Goal: Information Seeking & Learning: Check status

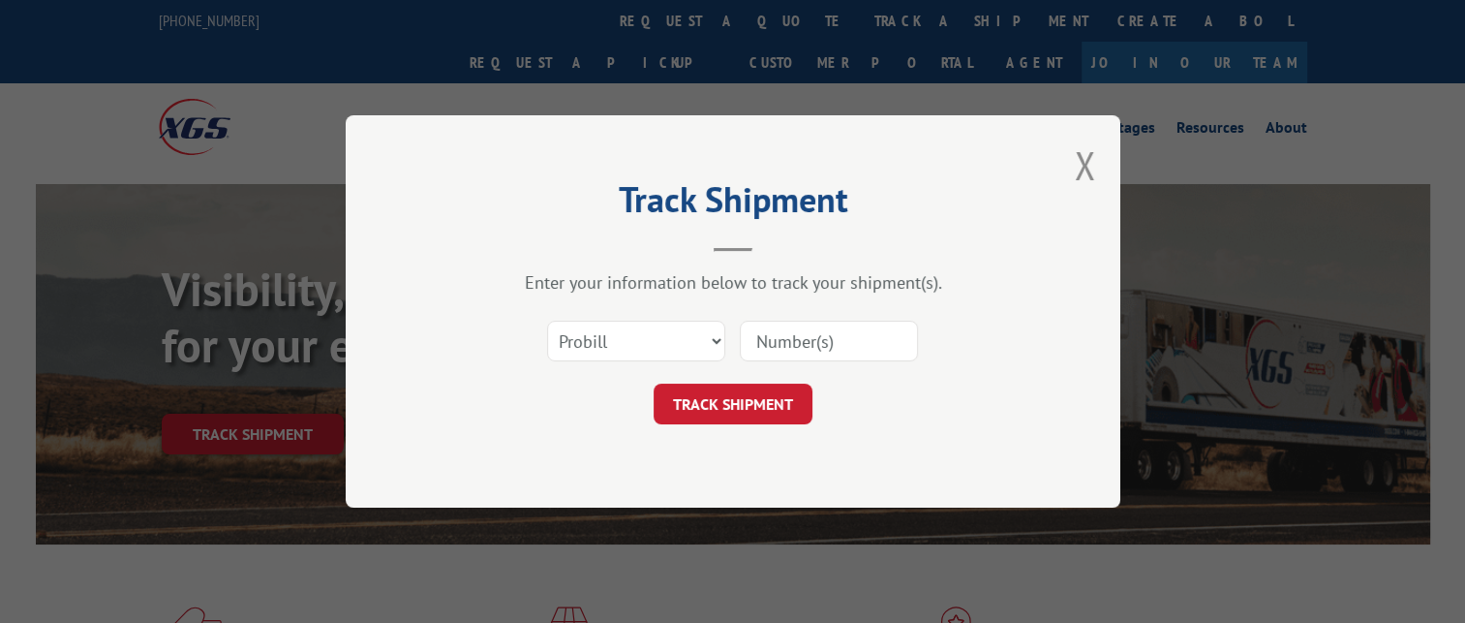
click at [817, 349] on input at bounding box center [829, 340] width 178 height 41
paste input "16571347"
type input "16571347"
click at [763, 394] on button "TRACK SHIPMENT" at bounding box center [732, 403] width 159 height 41
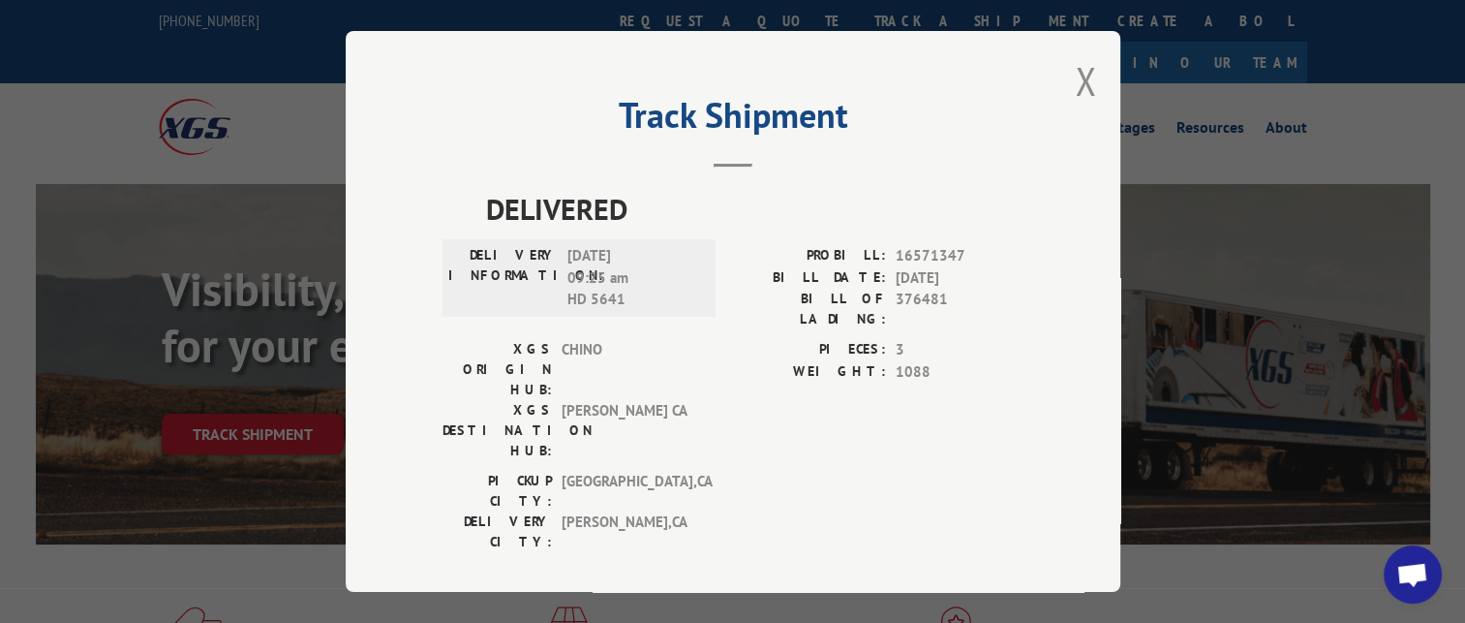
click at [732, 235] on div "DELIVERED DELIVERY INFORMATION: [DATE] 09:25 am HD 5641 PROBILL: 16571347 BILL …" at bounding box center [732, 374] width 581 height 375
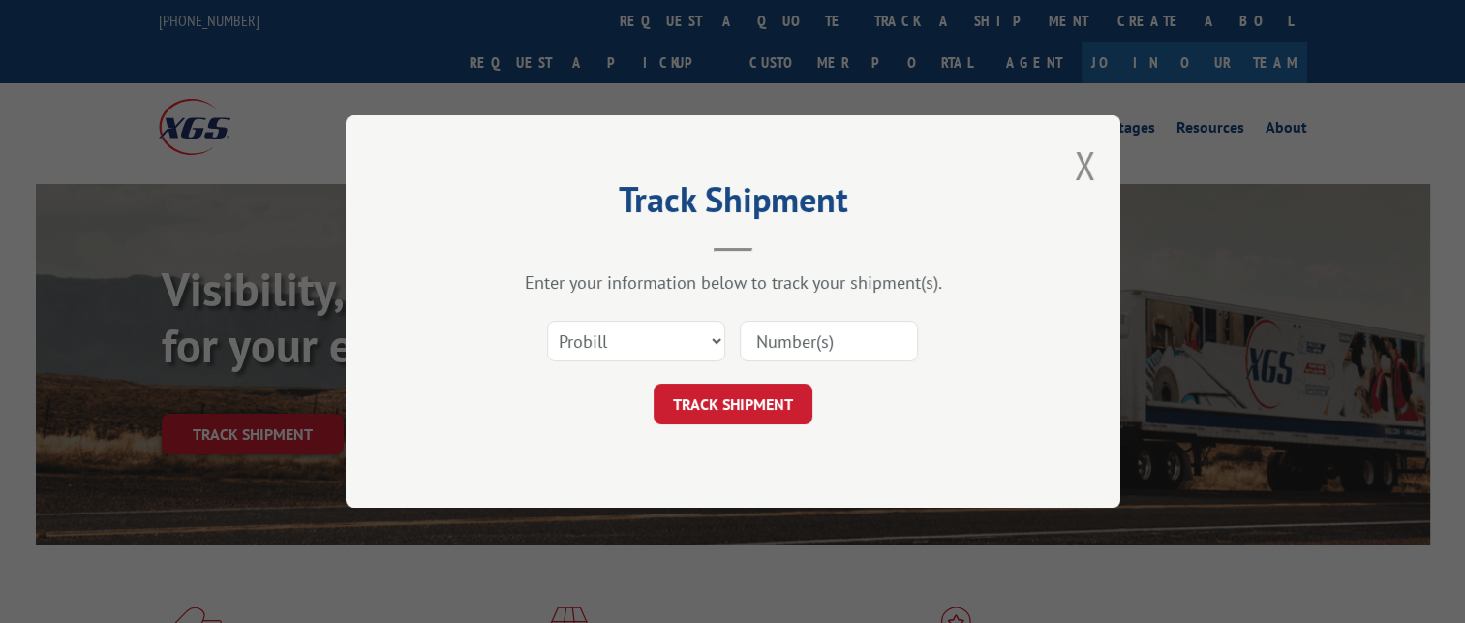
click at [806, 341] on input at bounding box center [829, 340] width 178 height 41
paste input "17341855"
type input "17341855"
click at [725, 396] on button "TRACK SHIPMENT" at bounding box center [732, 403] width 159 height 41
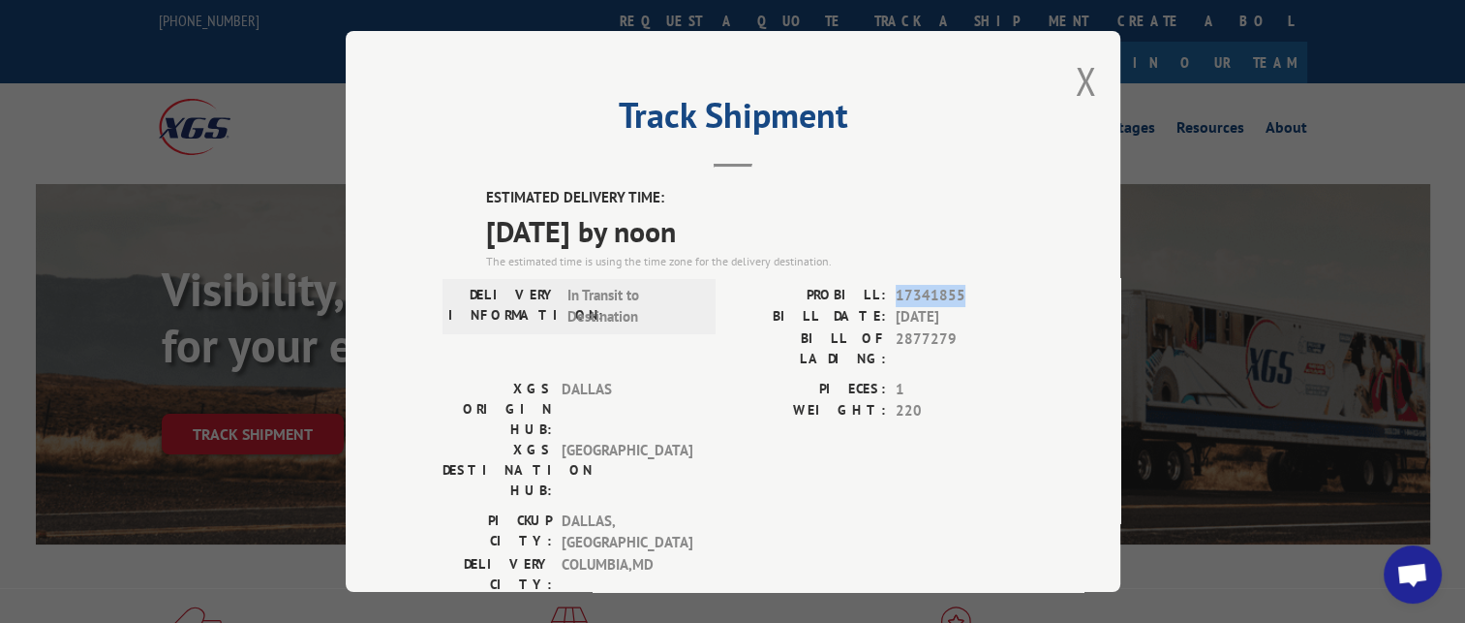
drag, startPoint x: 977, startPoint y: 295, endPoint x: 888, endPoint y: 294, distance: 89.1
click at [896, 294] on span "17341855" at bounding box center [960, 296] width 128 height 22
drag, startPoint x: 888, startPoint y: 294, endPoint x: 1015, endPoint y: 95, distance: 236.3
click at [1015, 95] on div "Track Shipment ESTIMATED DELIVERY TIME: 09/23/2025 by noon The estimated time i…" at bounding box center [733, 311] width 775 height 561
